Goal: Transaction & Acquisition: Purchase product/service

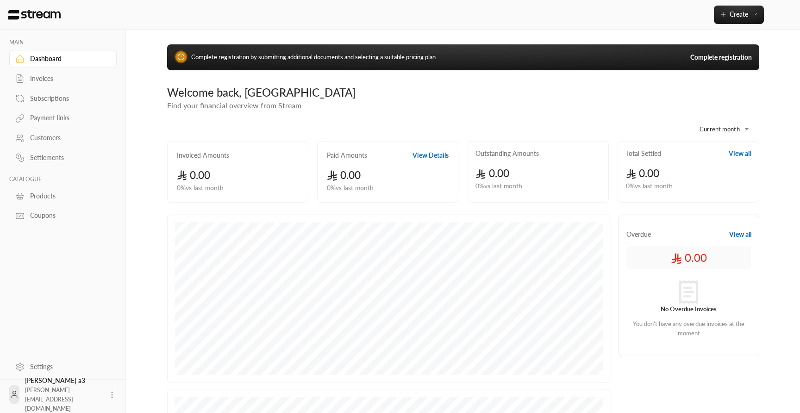
click at [725, 62] on link "Complete registration" at bounding box center [721, 57] width 62 height 9
click at [710, 56] on link "Complete registration" at bounding box center [721, 57] width 62 height 9
click at [735, 11] on span "Create" at bounding box center [738, 14] width 19 height 8
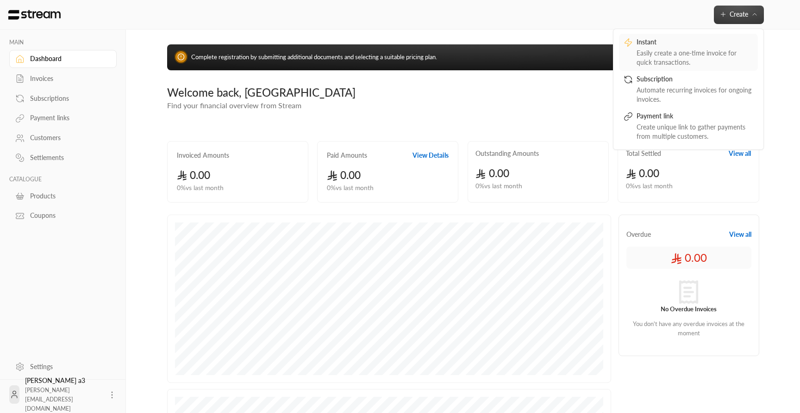
click at [648, 50] on div "Easily create a one-time invoice for quick transactions." at bounding box center [694, 58] width 117 height 19
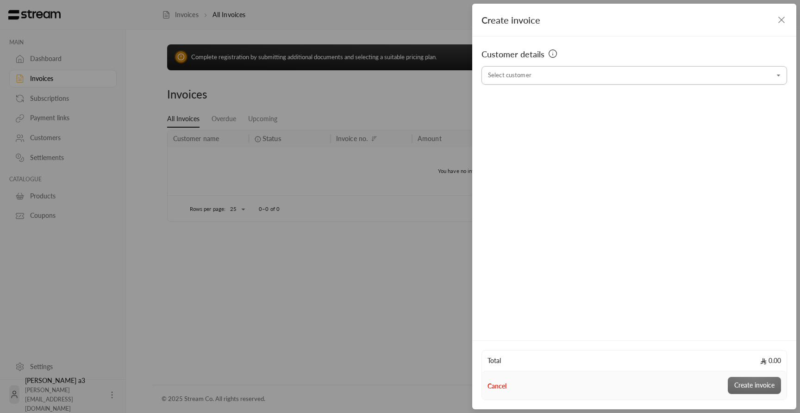
click at [566, 82] on input "Select customer" at bounding box center [633, 76] width 305 height 16
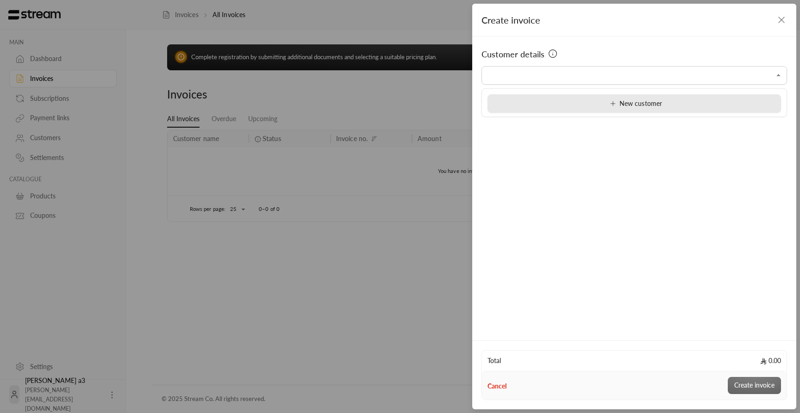
click at [566, 104] on div "New customer" at bounding box center [633, 104] width 283 height 10
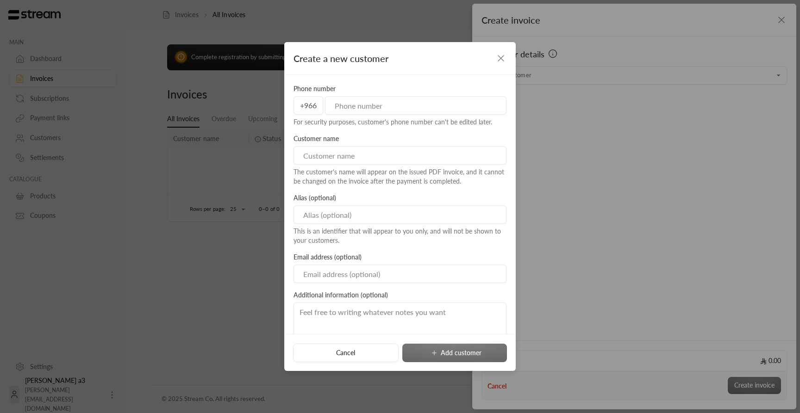
click at [420, 103] on input "tel" at bounding box center [415, 105] width 181 height 19
type input "500000000"
type input "Ibtisam"
type input "b"
type input "[PERSON_NAME]"
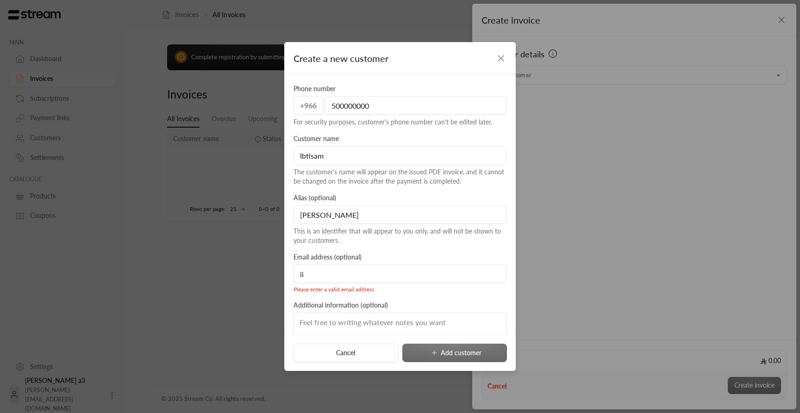
type input "i"
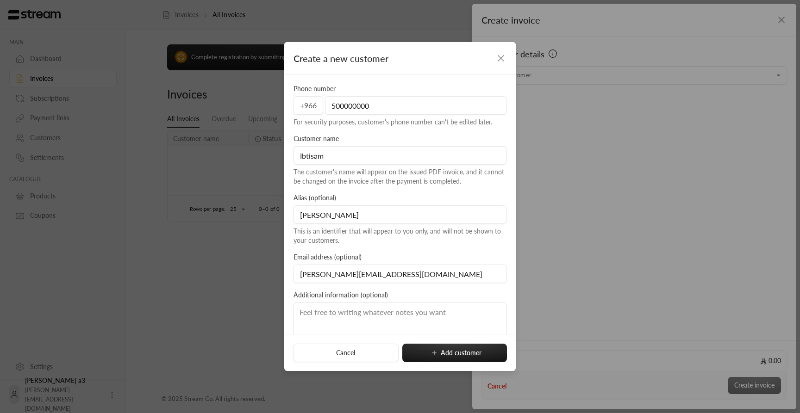
type input "[PERSON_NAME][EMAIL_ADDRESS][DOMAIN_NAME]"
click at [415, 318] on textarea at bounding box center [399, 324] width 213 height 42
type textarea "test user"
click at [461, 355] on button "Add customer" at bounding box center [454, 353] width 105 height 19
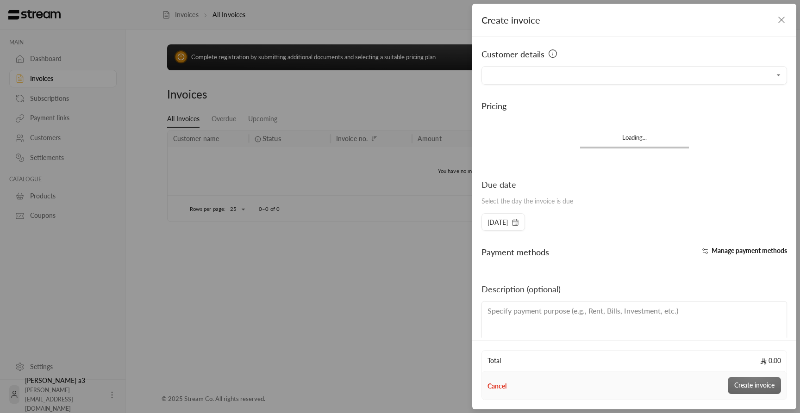
type input "**********"
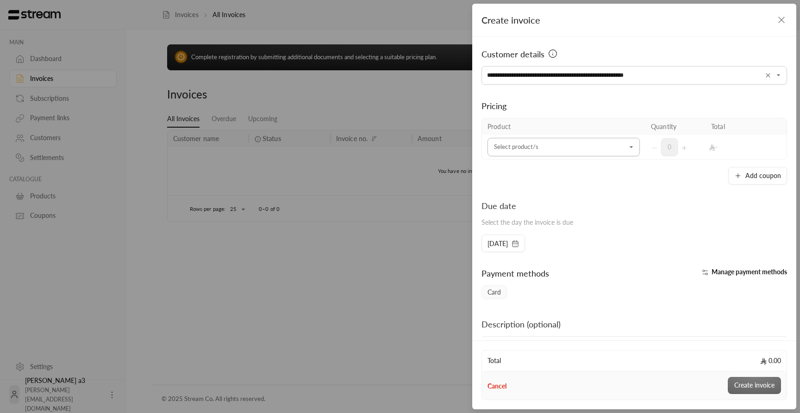
click at [553, 147] on input "Select customer" at bounding box center [563, 147] width 152 height 16
click at [540, 173] on div "+ New product" at bounding box center [563, 176] width 130 height 10
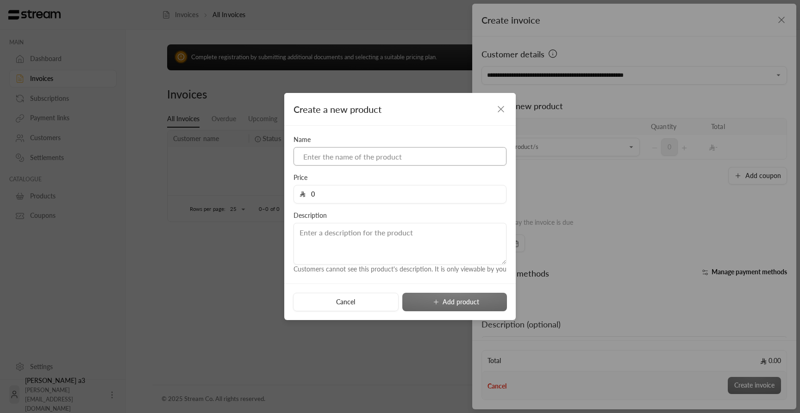
click at [358, 156] on input at bounding box center [399, 156] width 213 height 19
type input "one time 10k product"
type input "10000"
type textarea "10,000 SAR for one time product :)"
click at [452, 305] on button "Add product" at bounding box center [454, 302] width 105 height 19
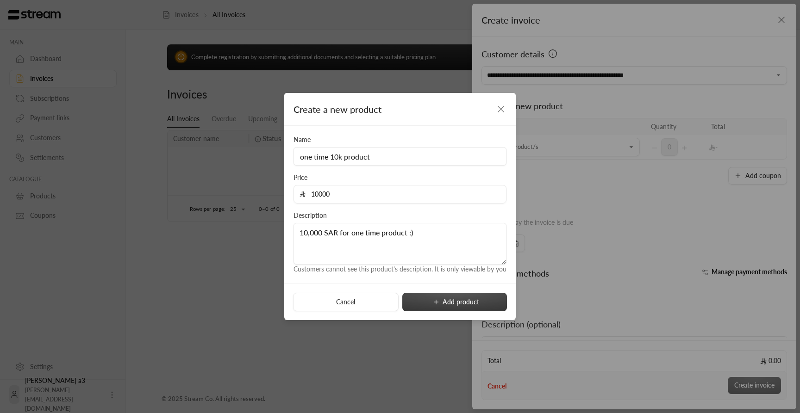
type input "0"
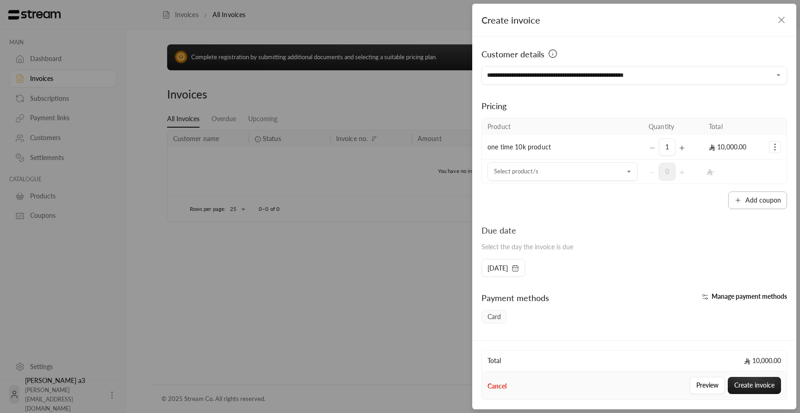
click at [752, 200] on button "Add coupon" at bounding box center [757, 201] width 59 height 18
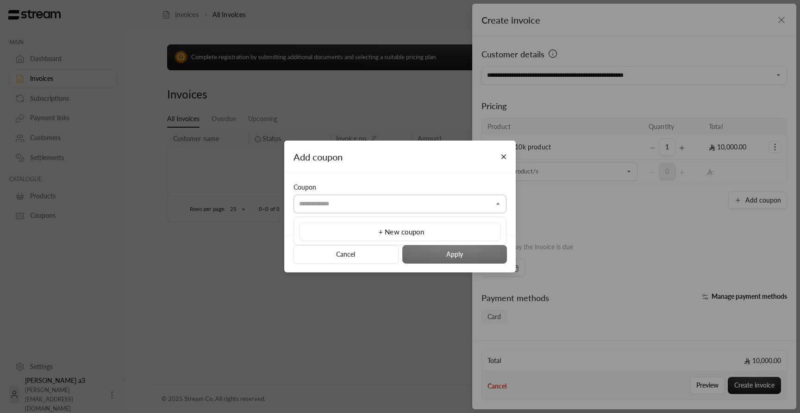
click at [443, 204] on input "Select customer" at bounding box center [399, 204] width 213 height 16
click at [418, 229] on span "+ New coupon" at bounding box center [401, 232] width 45 height 8
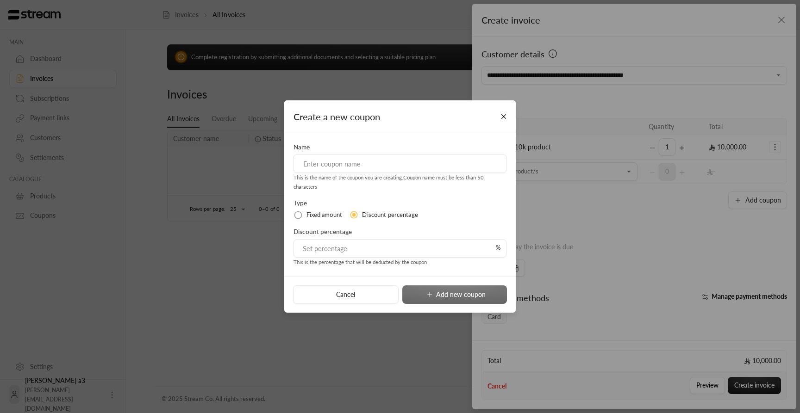
click at [367, 162] on input at bounding box center [399, 164] width 213 height 19
type input "onboarding 10% disc"
type input "10"
click at [435, 296] on button "Add new coupon" at bounding box center [454, 295] width 105 height 19
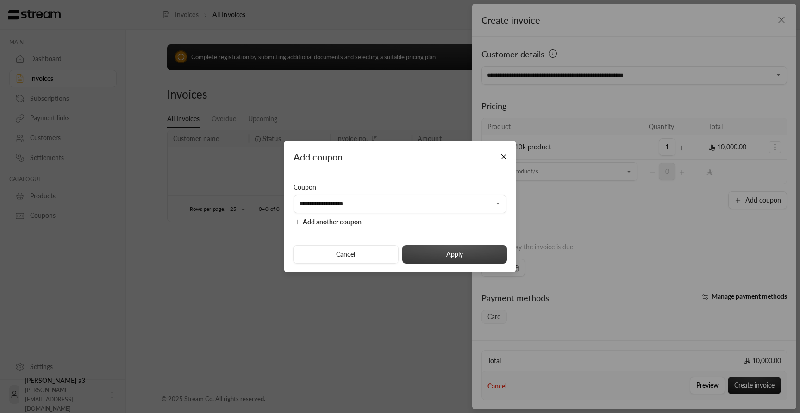
click at [452, 255] on button "Apply" at bounding box center [454, 254] width 105 height 19
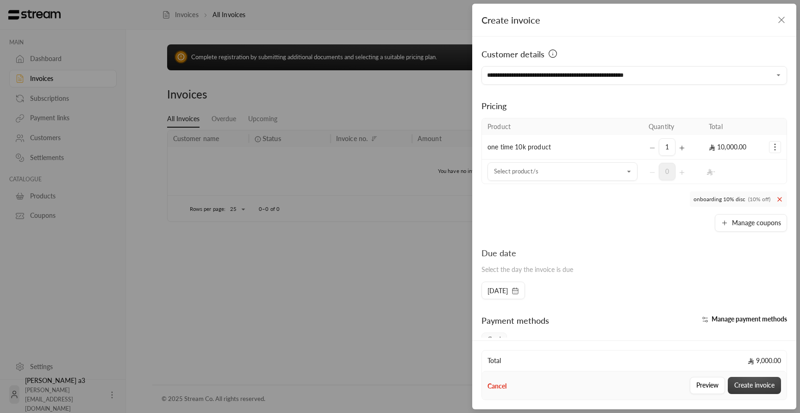
click at [758, 386] on button "Create invoice" at bounding box center [754, 385] width 53 height 17
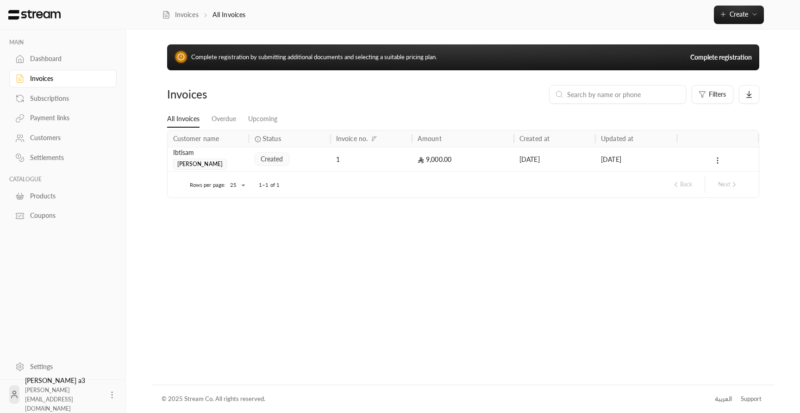
click at [416, 159] on div "9,000.00" at bounding box center [463, 159] width 102 height 24
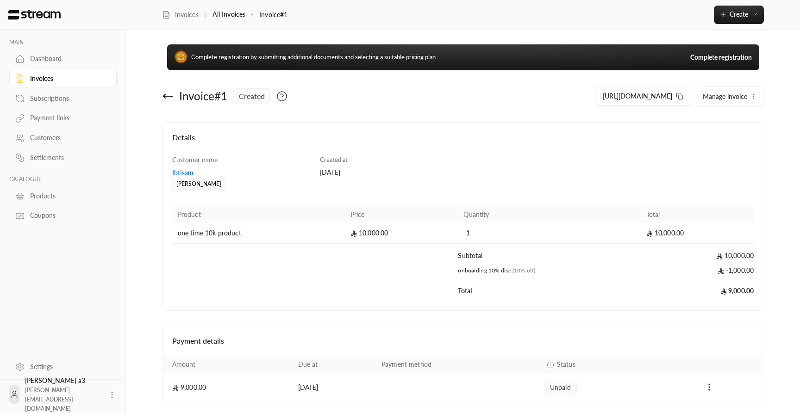
click at [61, 141] on div "Customers" at bounding box center [67, 137] width 75 height 9
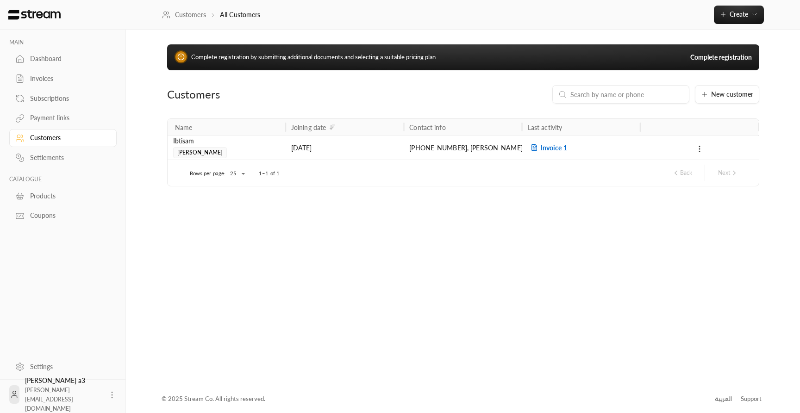
click at [698, 148] on icon at bounding box center [699, 149] width 8 height 8
click at [712, 177] on li "Edit" at bounding box center [712, 173] width 28 height 17
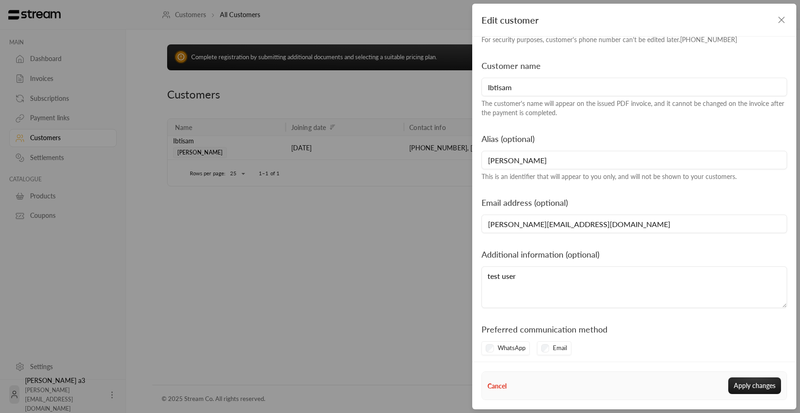
scroll to position [61, 0]
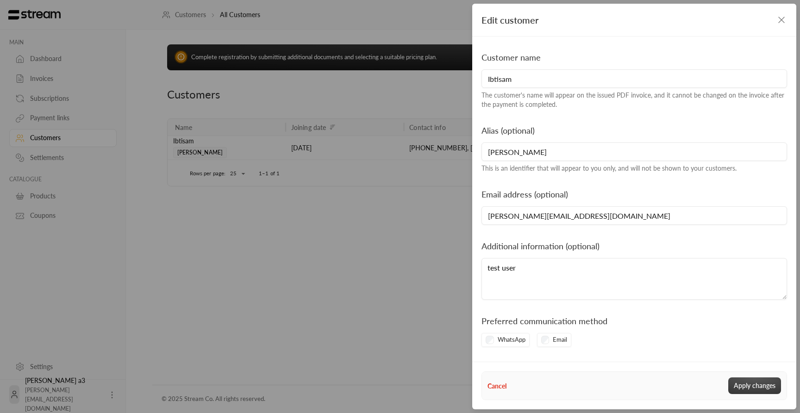
click at [751, 387] on button "Apply changes" at bounding box center [754, 386] width 53 height 17
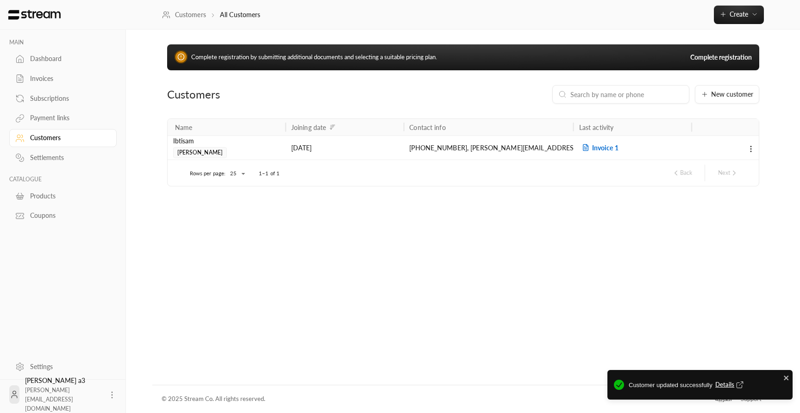
drag, startPoint x: 522, startPoint y: 127, endPoint x: 573, endPoint y: 127, distance: 51.4
click at [573, 127] on div at bounding box center [573, 127] width 5 height 17
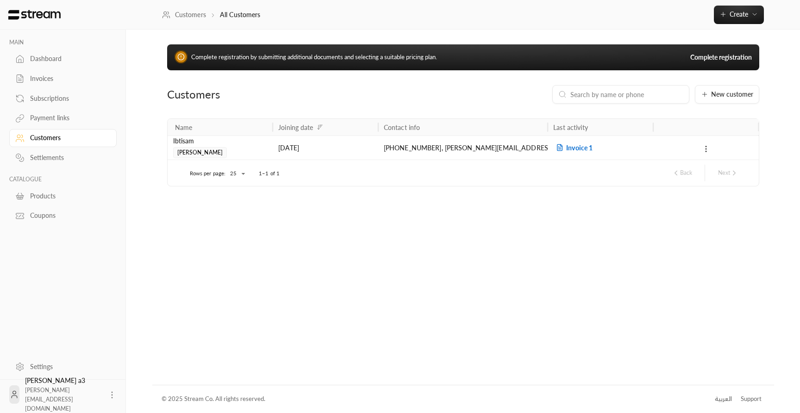
click at [705, 149] on icon at bounding box center [706, 149] width 8 height 8
click at [595, 233] on div at bounding box center [400, 206] width 800 height 413
click at [572, 142] on div "Invoice 1" at bounding box center [600, 148] width 106 height 24
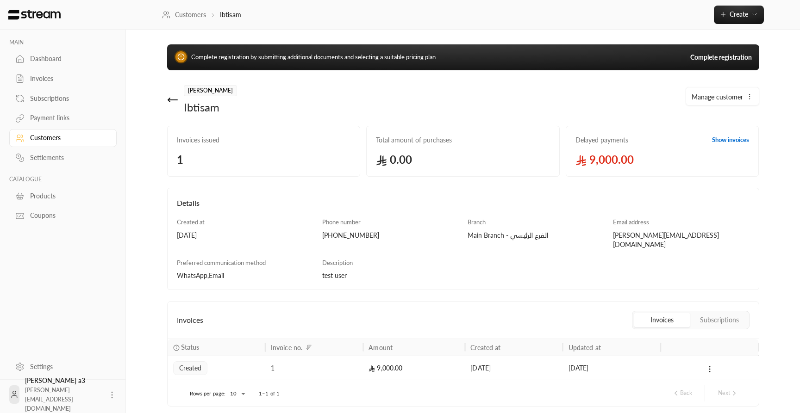
scroll to position [27, 0]
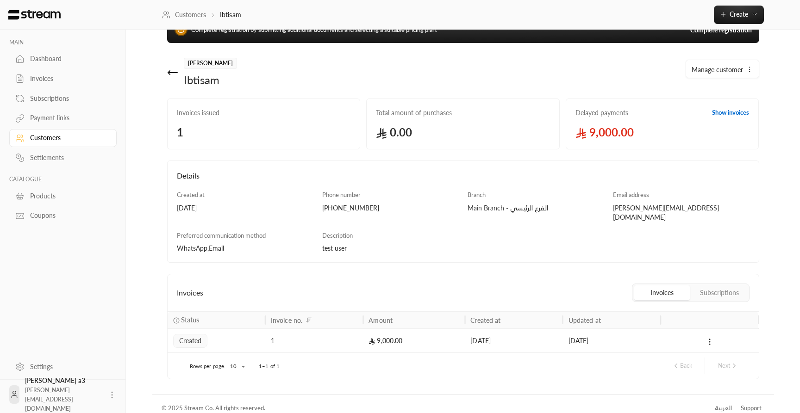
click at [716, 286] on button "Subscriptions" at bounding box center [719, 293] width 56 height 15
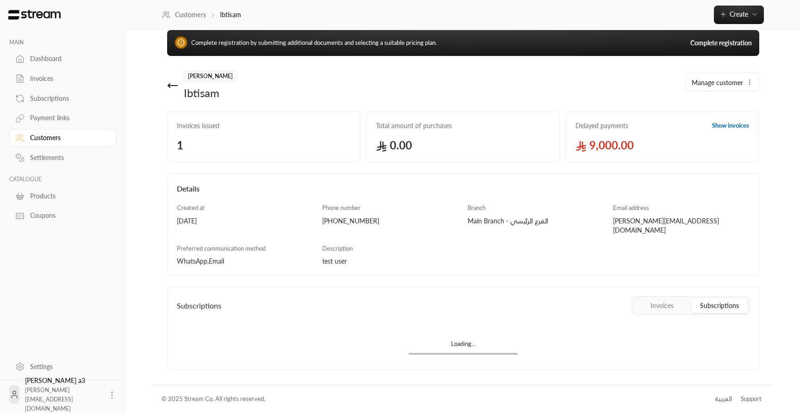
scroll to position [0, 0]
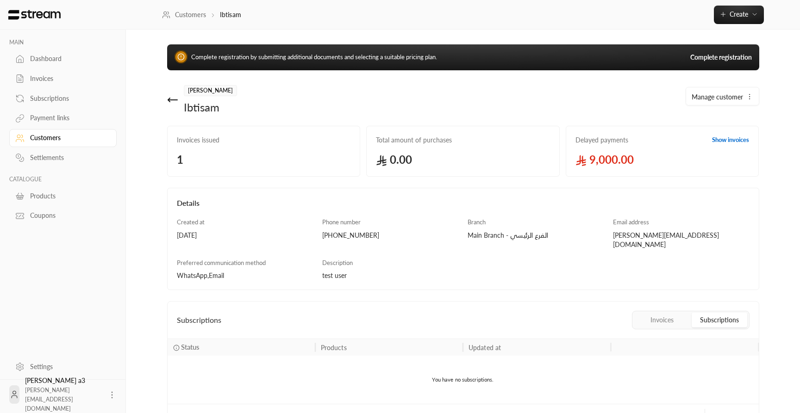
click at [662, 313] on button "Invoices" at bounding box center [662, 320] width 56 height 15
click at [733, 138] on link "Show invoices" at bounding box center [730, 140] width 37 height 9
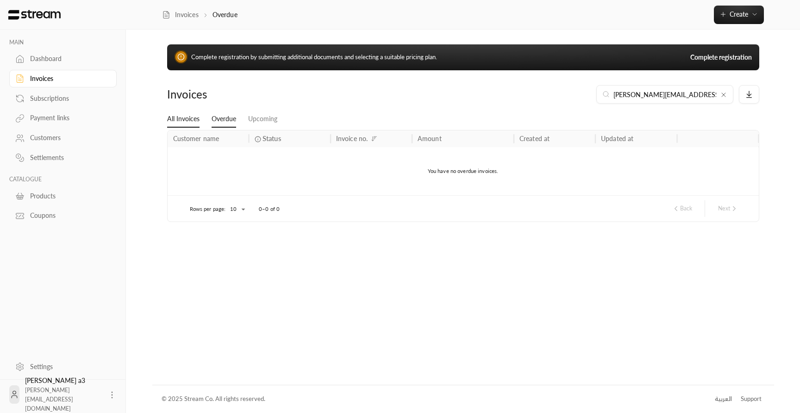
click at [181, 124] on link "All Invoices" at bounding box center [183, 119] width 32 height 17
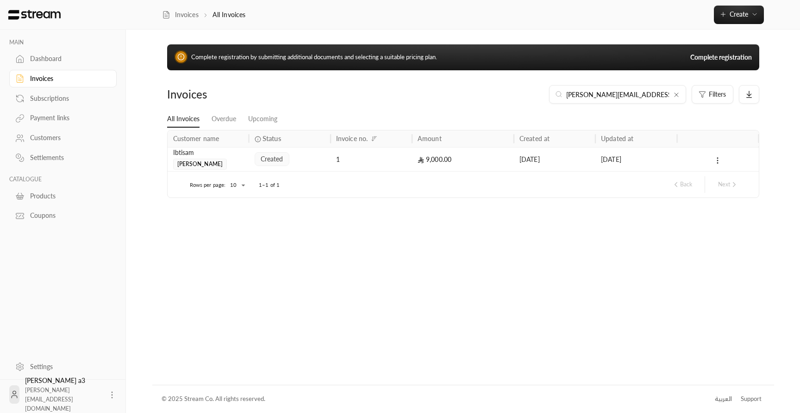
click at [626, 163] on div "[DATE]" at bounding box center [636, 160] width 70 height 24
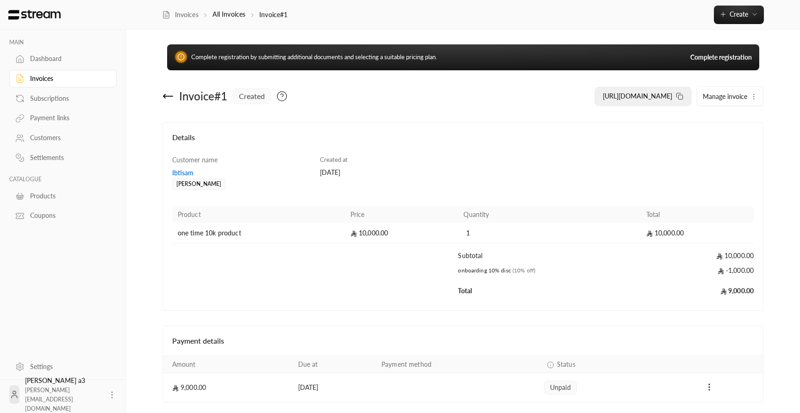
click at [637, 95] on span "[URL][DOMAIN_NAME]" at bounding box center [637, 96] width 69 height 8
